Goal: Transaction & Acquisition: Download file/media

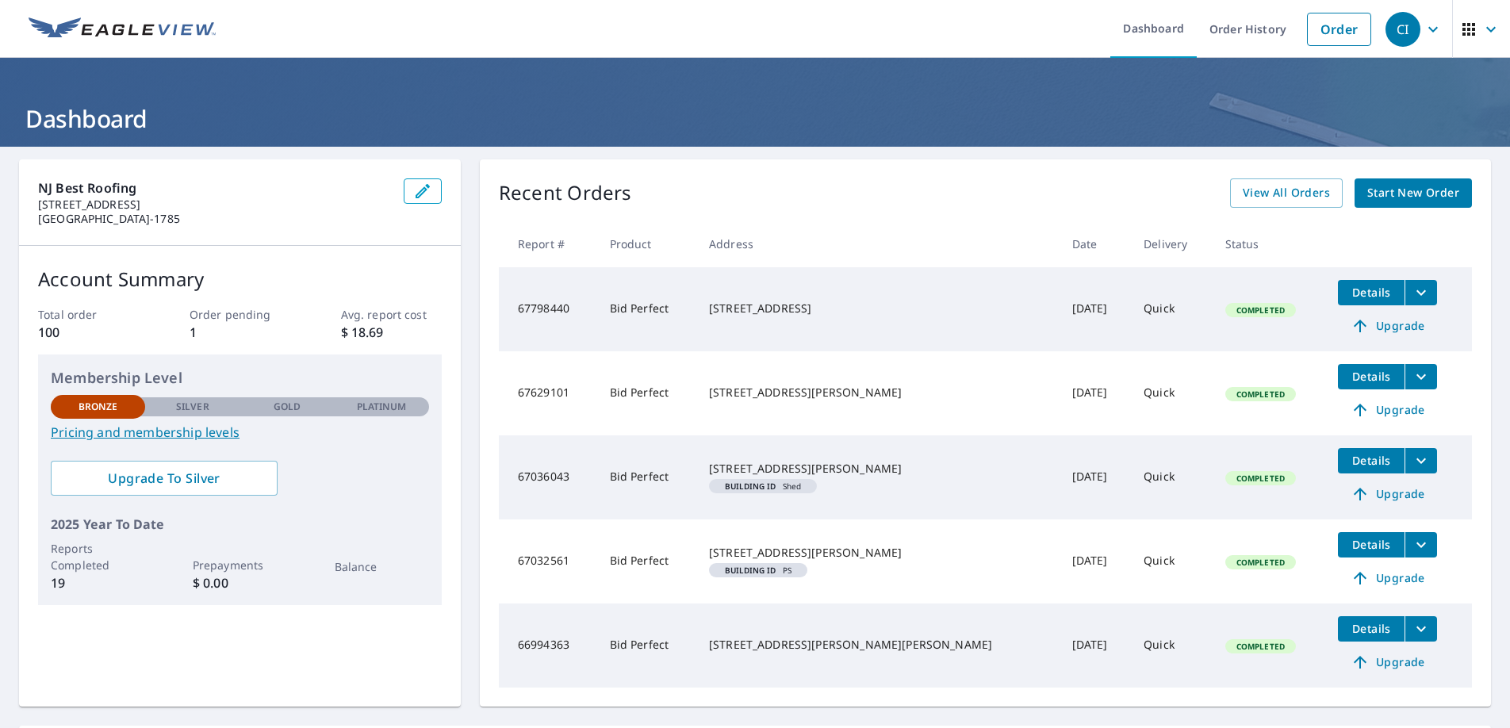
click at [900, 177] on div "Recent Orders View All Orders Start New Order Report # Product Address Date Del…" at bounding box center [985, 432] width 1011 height 547
click at [907, 125] on h1 "Dashboard" at bounding box center [755, 118] width 1472 height 33
click at [830, 251] on th "Address" at bounding box center [877, 243] width 363 height 47
click at [1237, 25] on link "Order History" at bounding box center [1248, 29] width 102 height 58
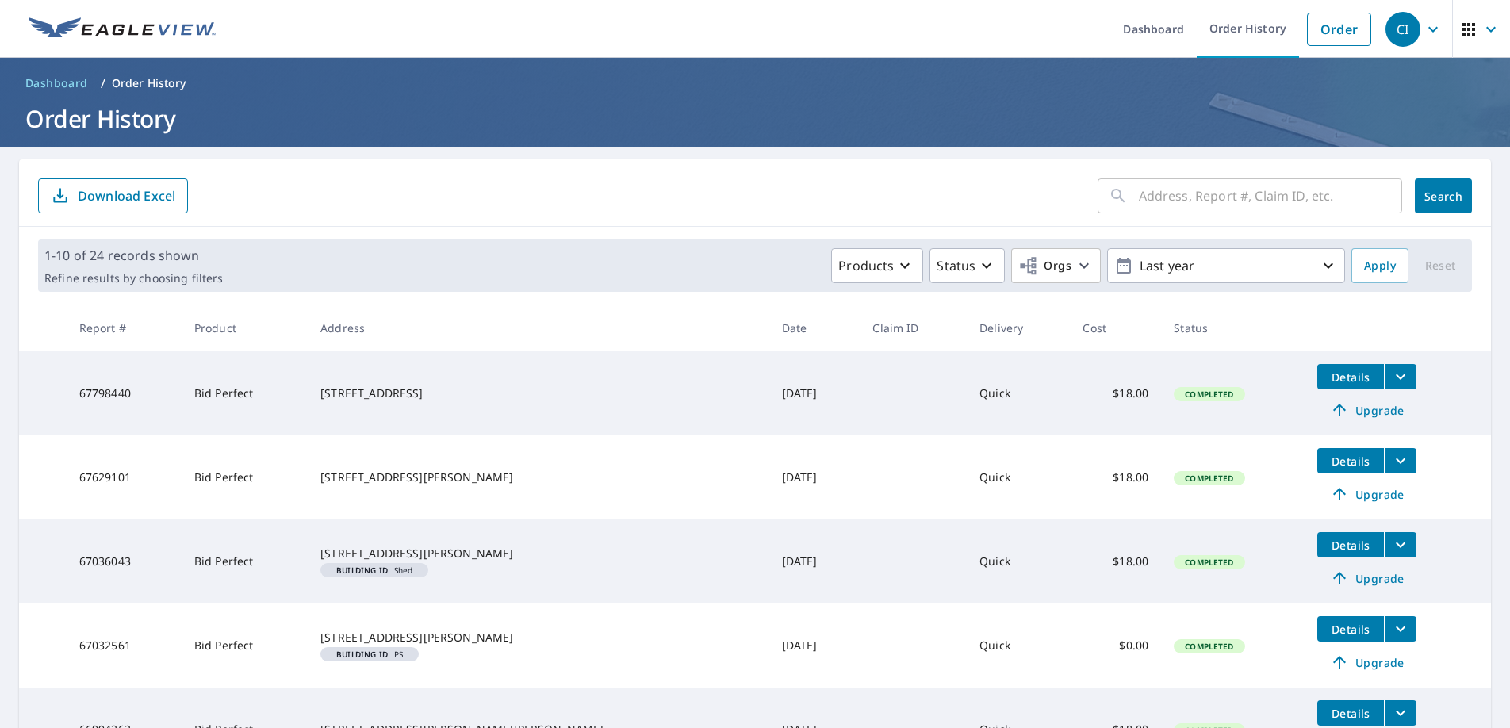
click at [1391, 377] on icon "filesDropdownBtn-67798440" at bounding box center [1400, 376] width 19 height 19
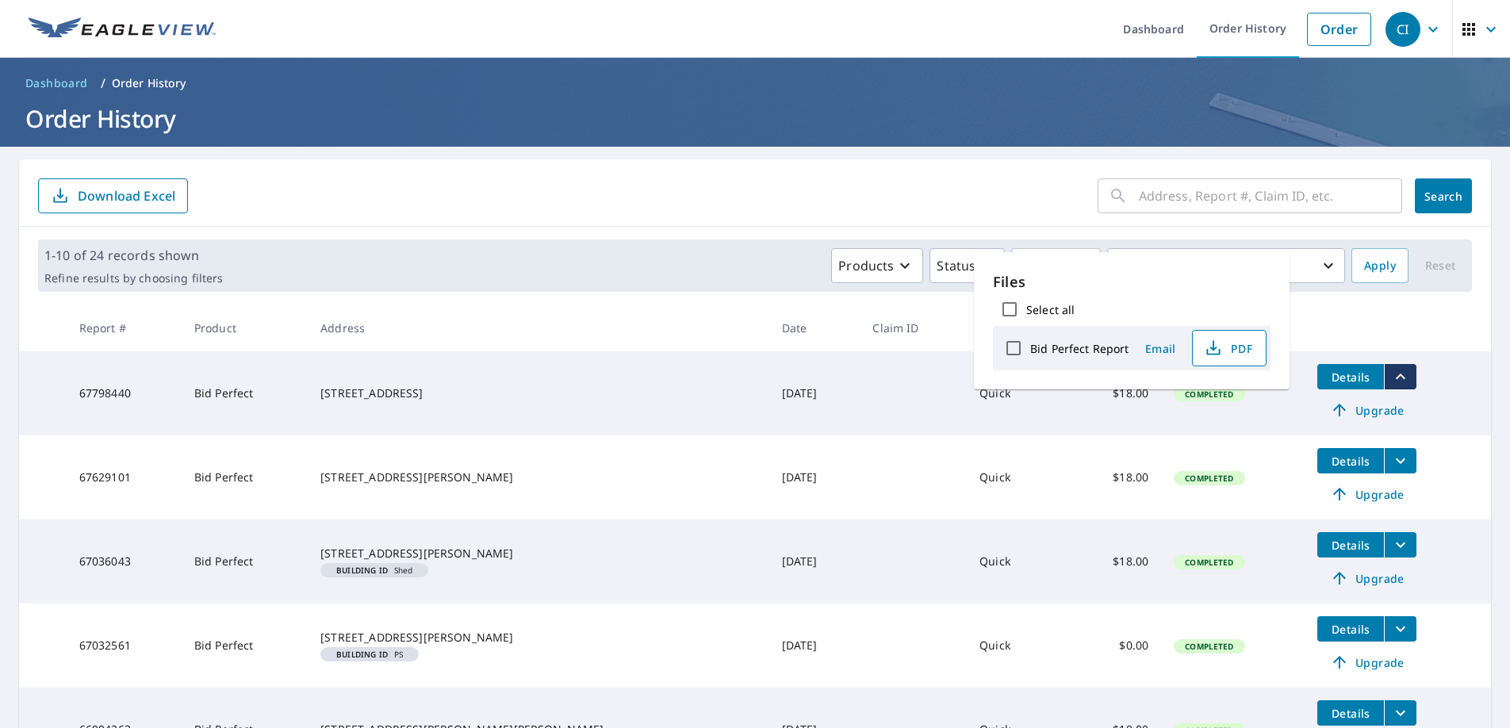
click at [1251, 351] on span "PDF" at bounding box center [1227, 348] width 51 height 19
